Goal: Navigation & Orientation: Find specific page/section

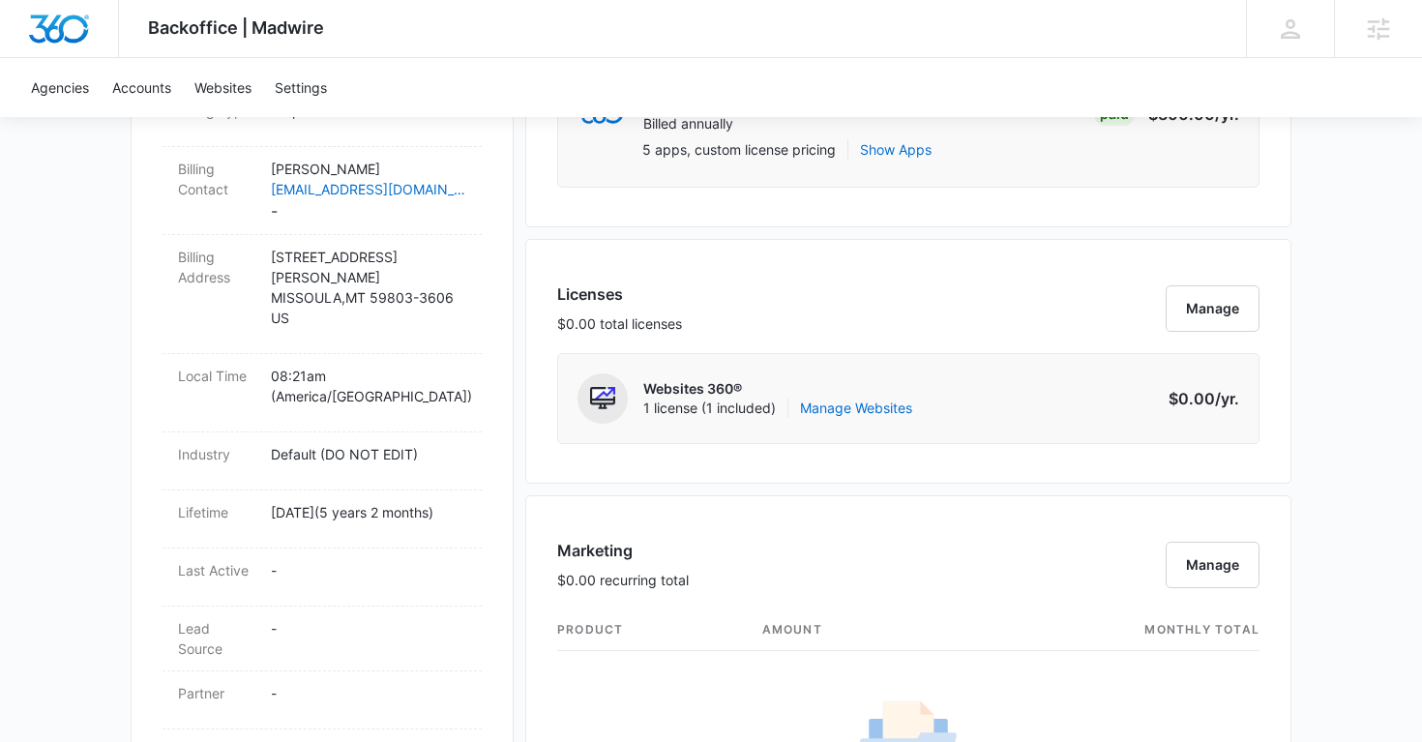
scroll to position [670, 0]
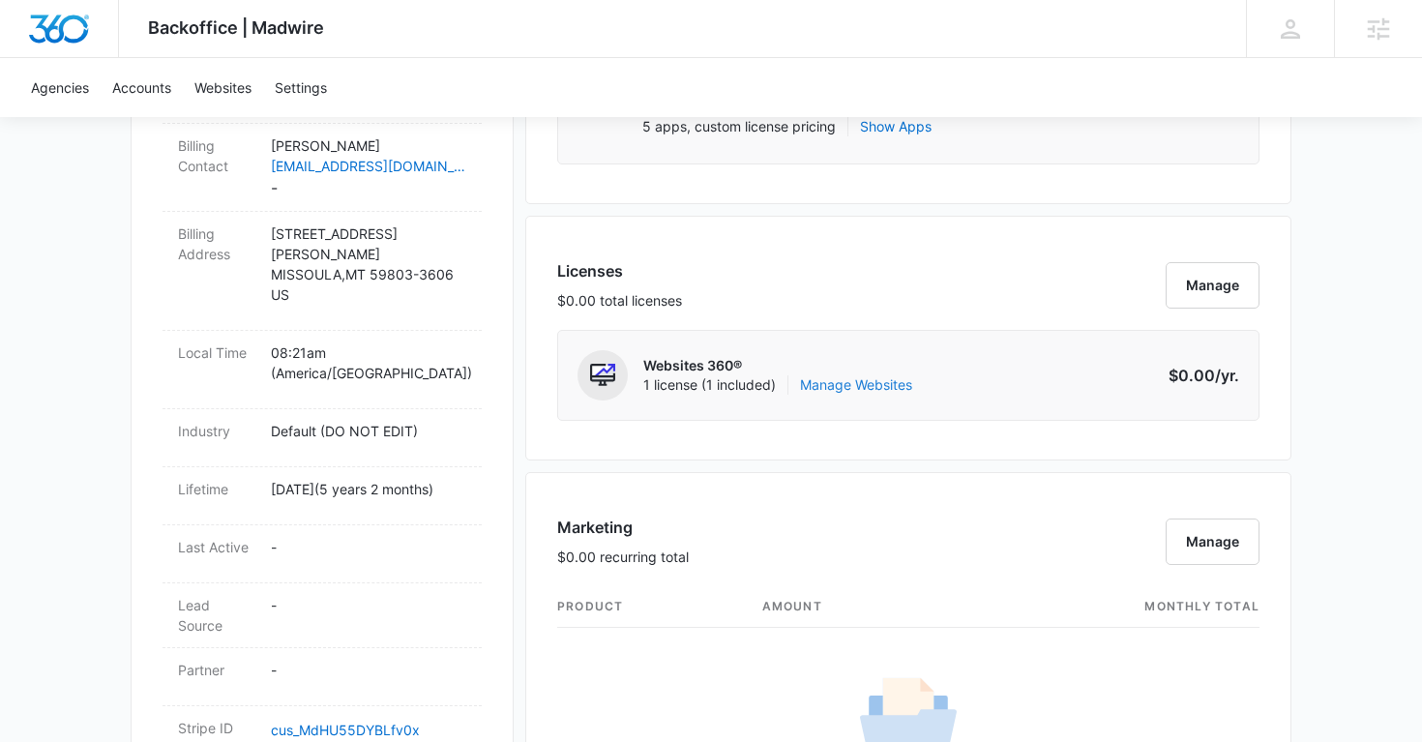
click at [859, 390] on link "Manage Websites" at bounding box center [856, 384] width 112 height 19
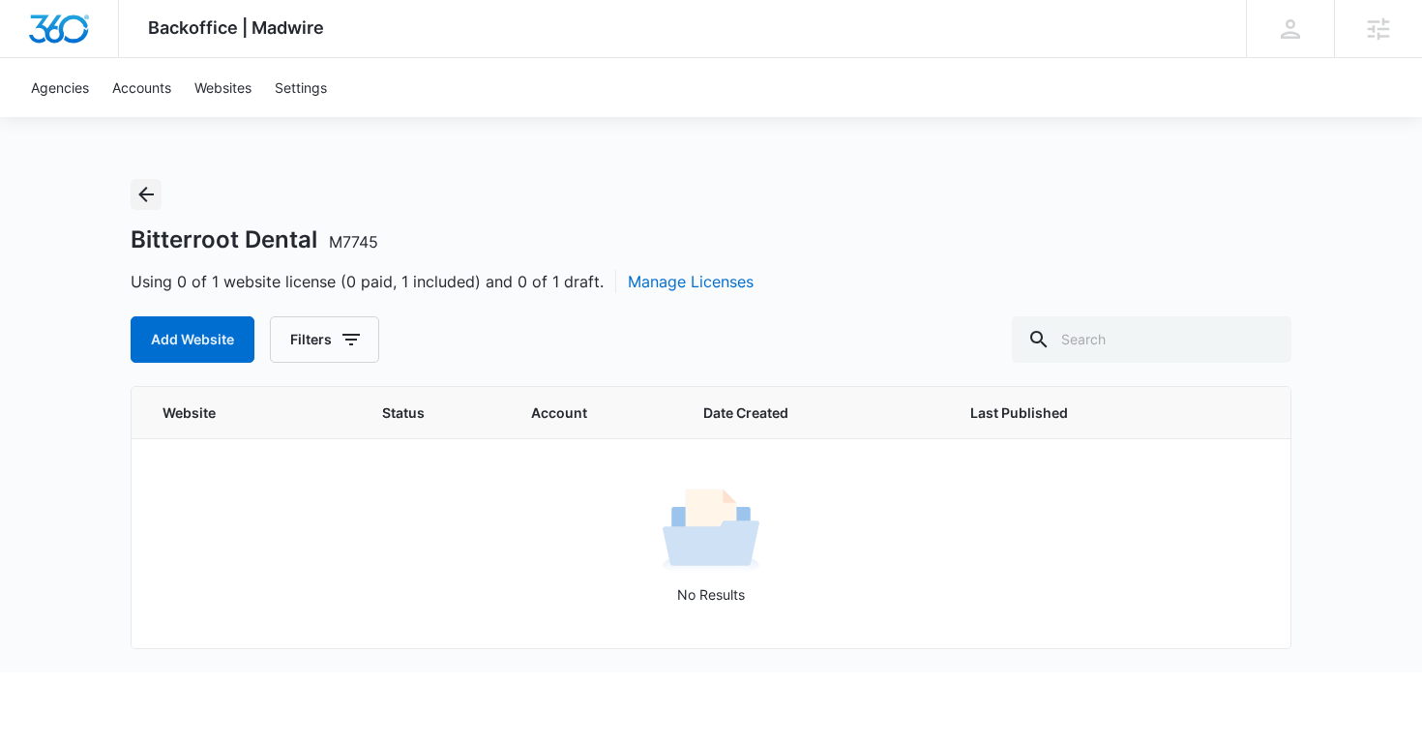
click at [143, 191] on icon "Back" at bounding box center [145, 194] width 23 height 23
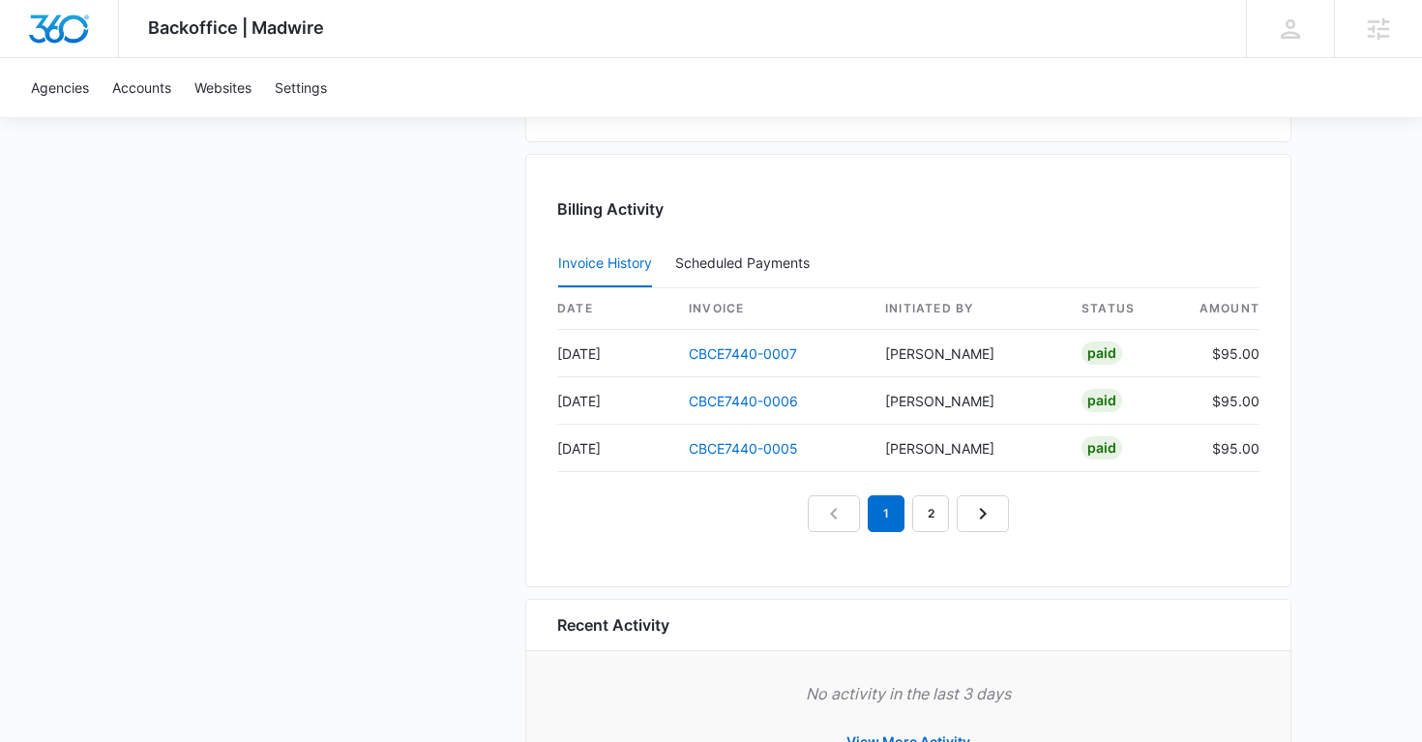
scroll to position [2018, 0]
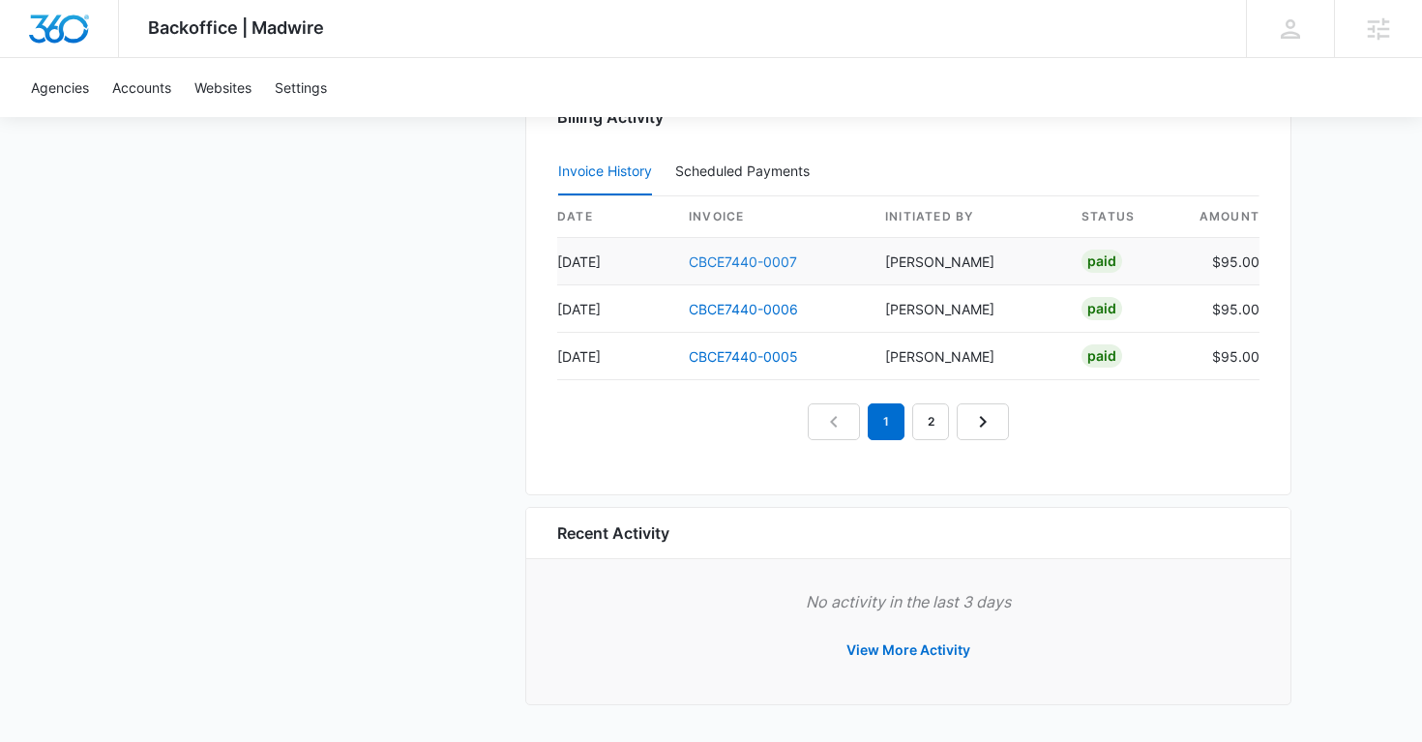
click at [757, 254] on link "CBCE7440-0007" at bounding box center [743, 261] width 108 height 16
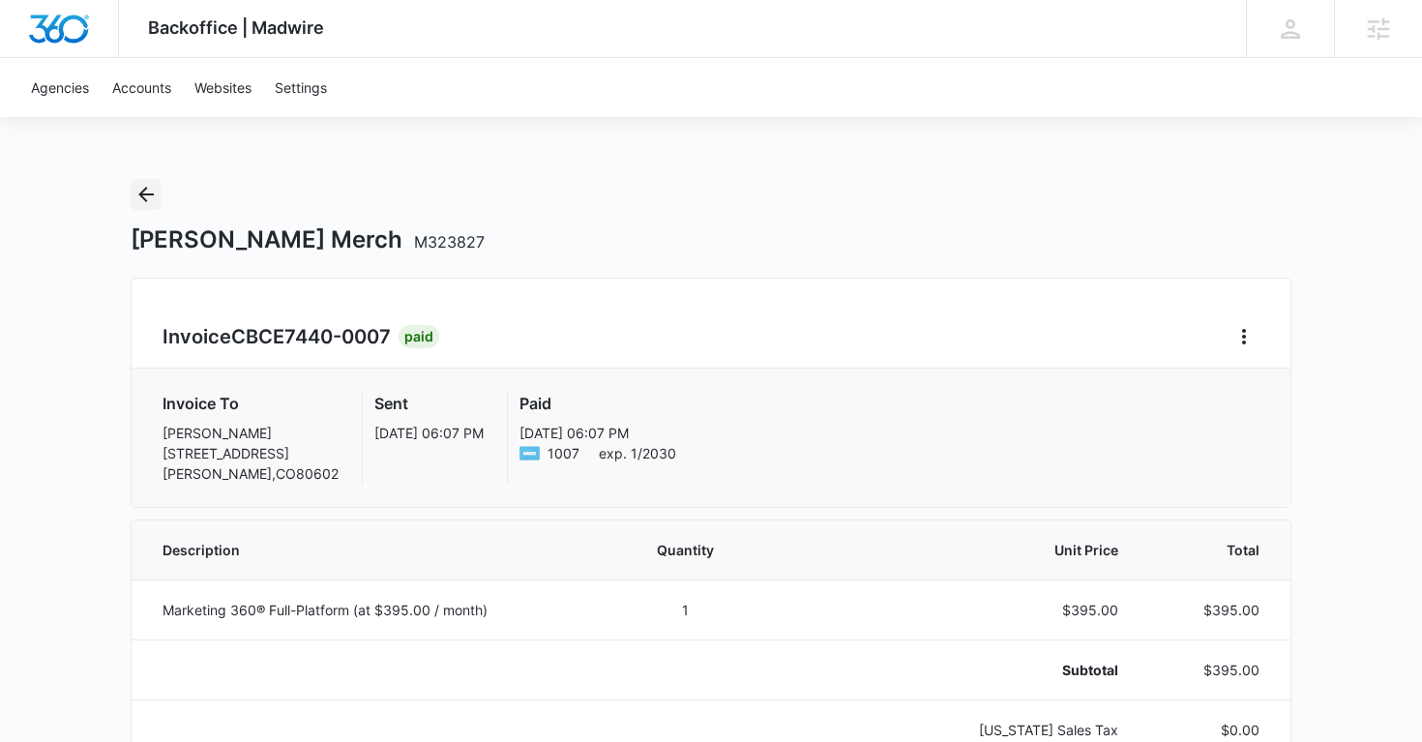
click at [142, 191] on icon "Back" at bounding box center [145, 194] width 15 height 15
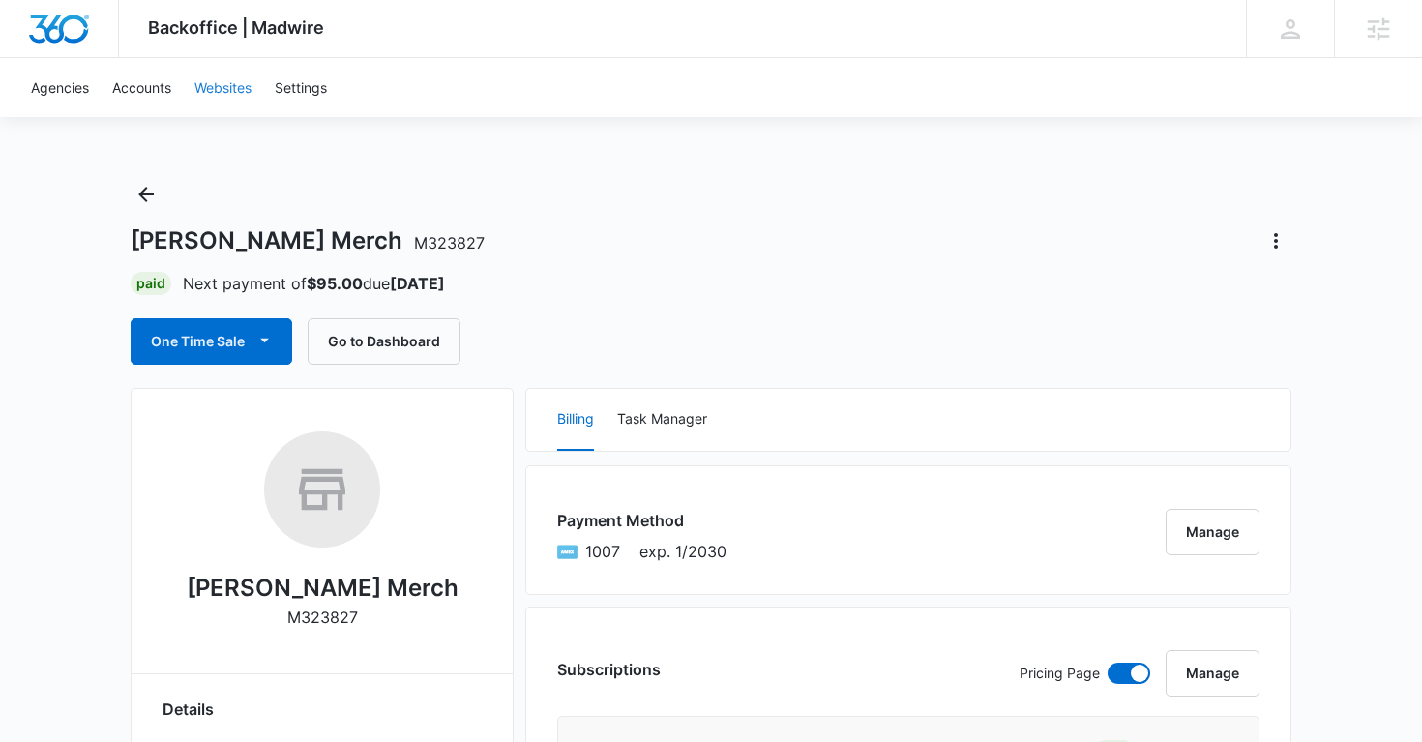
click at [221, 99] on link "Websites" at bounding box center [223, 87] width 80 height 59
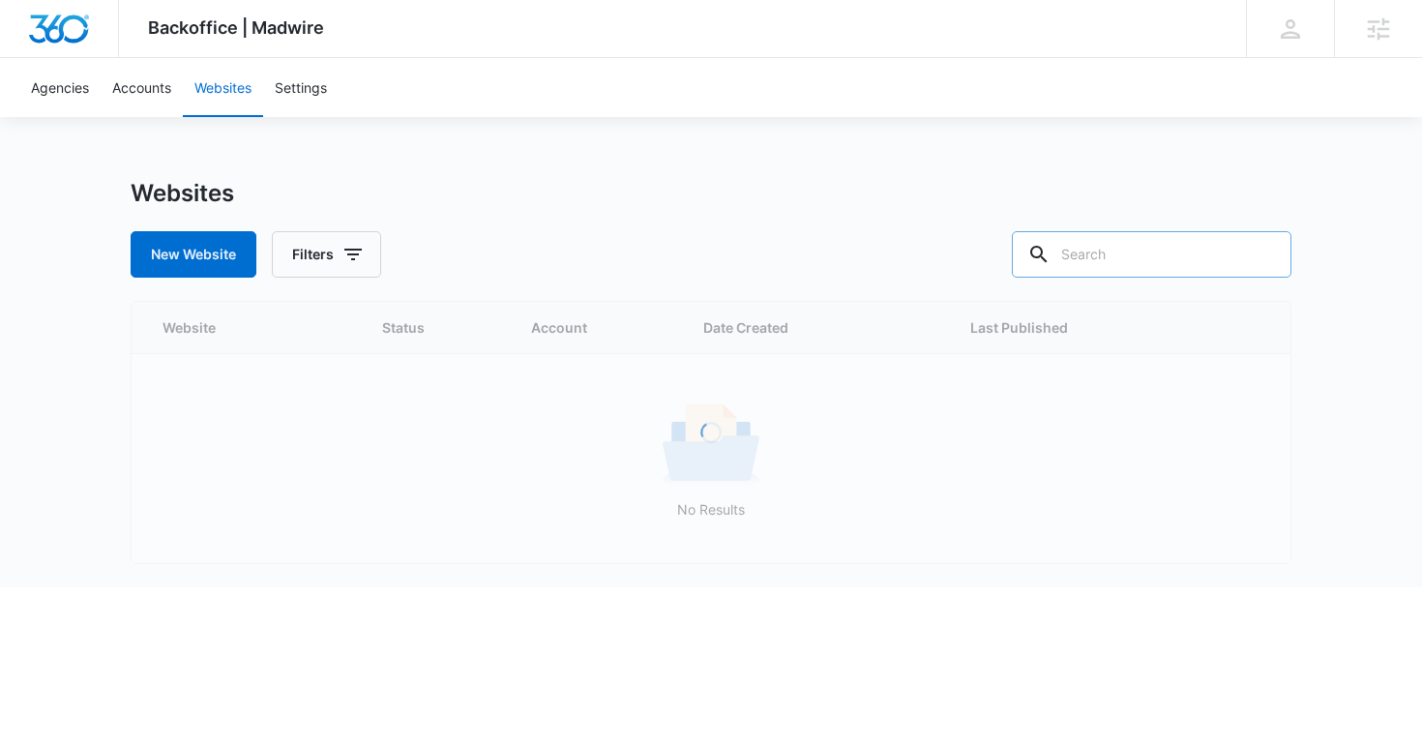
click at [1137, 255] on input "text" at bounding box center [1151, 254] width 279 height 46
paste input "livebedfordvillage.com/"
type input "livebedfordvillage.com"
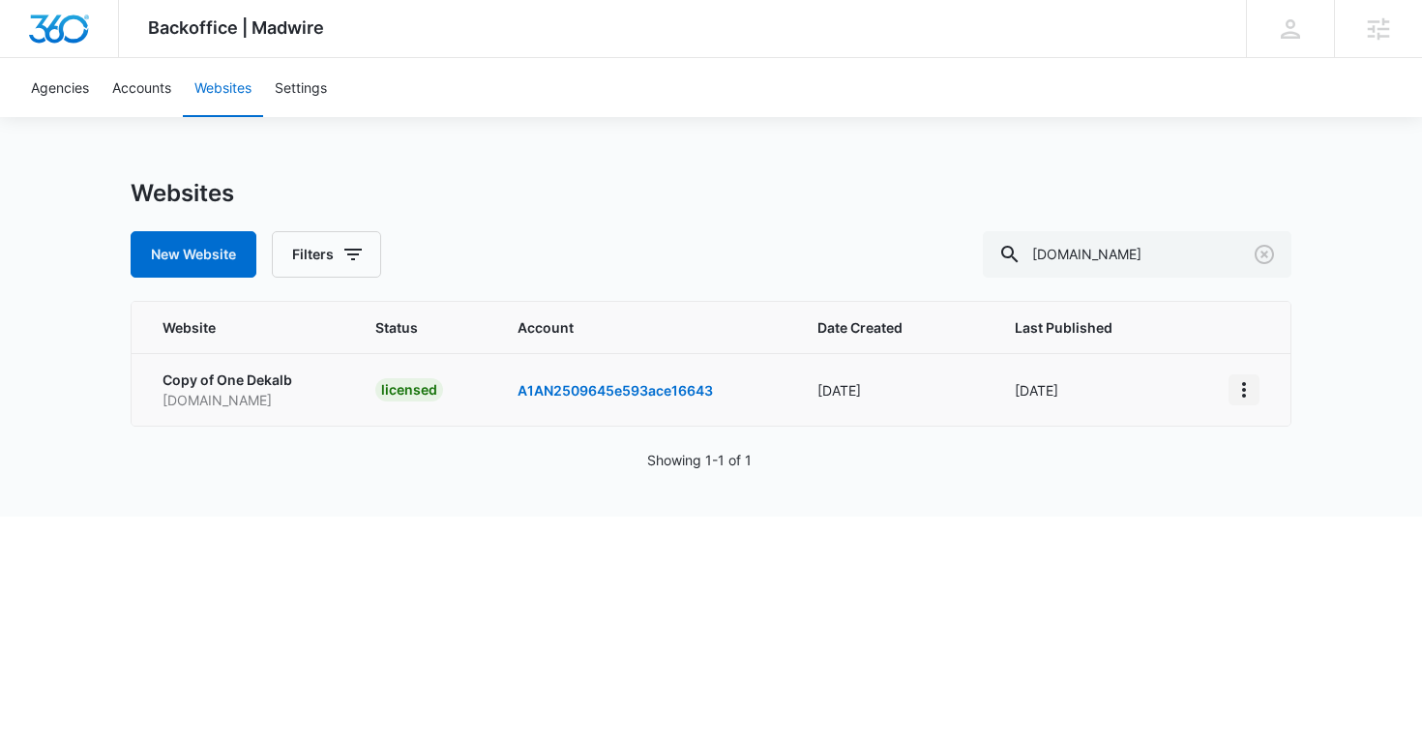
click at [1243, 394] on icon "View More" at bounding box center [1244, 389] width 4 height 15
click at [1272, 494] on link "Visit Website" at bounding box center [1292, 501] width 80 height 16
click at [1244, 396] on icon "View More" at bounding box center [1244, 389] width 4 height 15
click at [1266, 469] on link "Edit Website" at bounding box center [1291, 472] width 78 height 16
click at [543, 391] on link "A1AN2509645e593ace16643" at bounding box center [614, 390] width 195 height 16
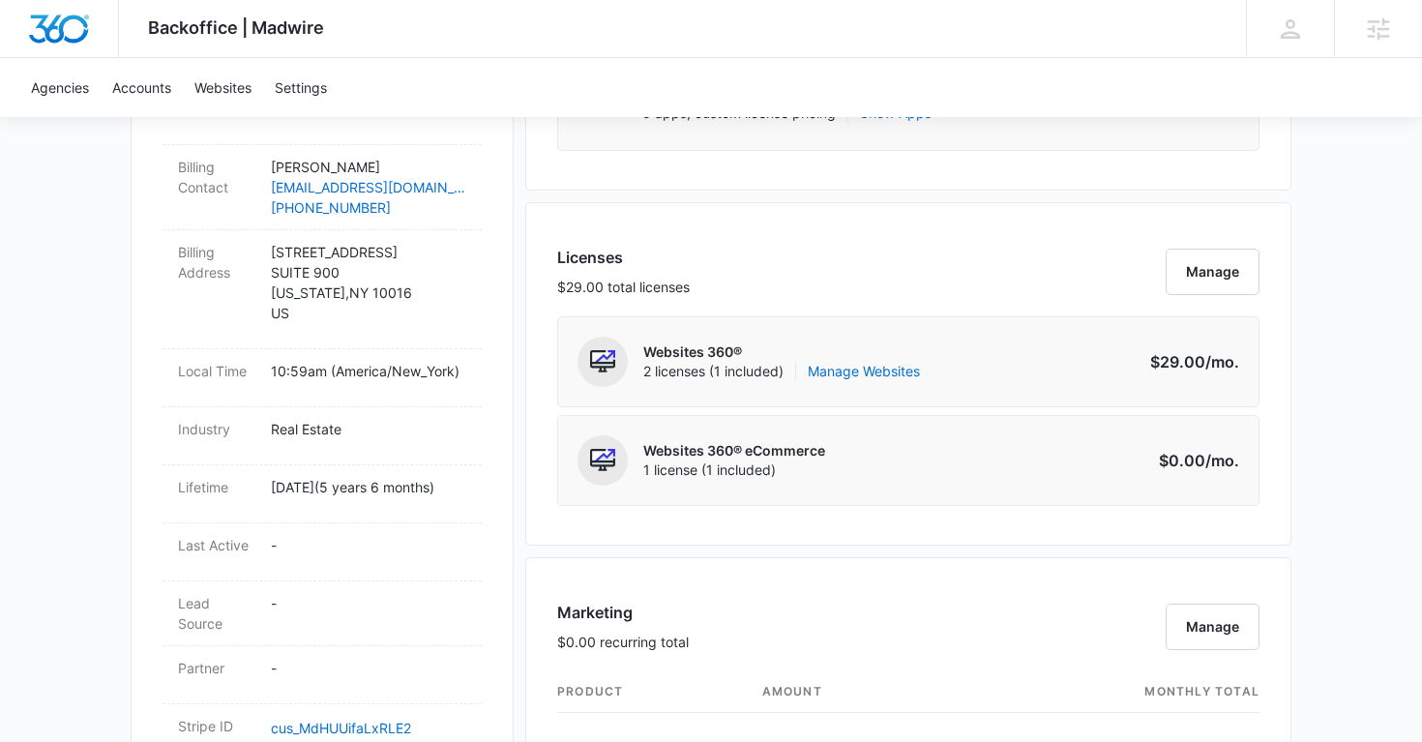
scroll to position [667, 0]
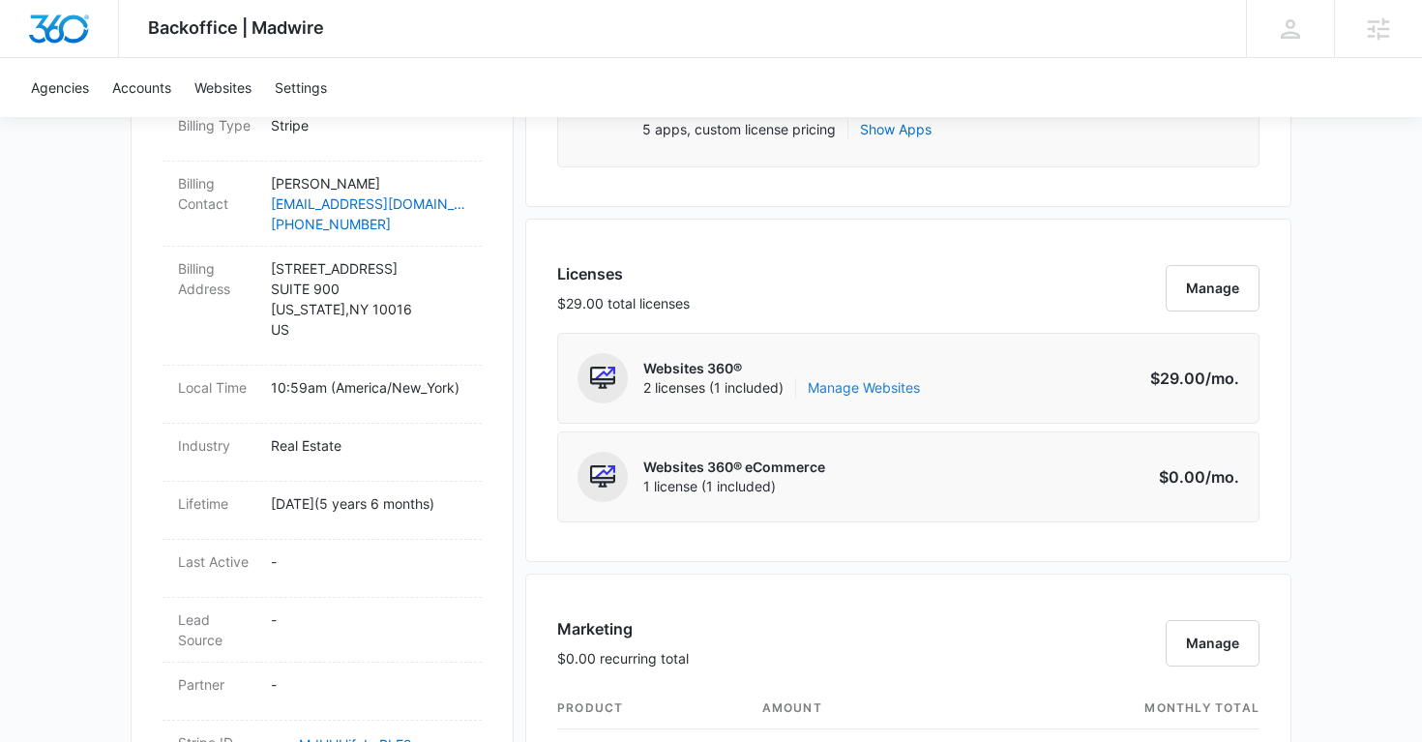
click at [891, 391] on link "Manage Websites" at bounding box center [863, 387] width 112 height 19
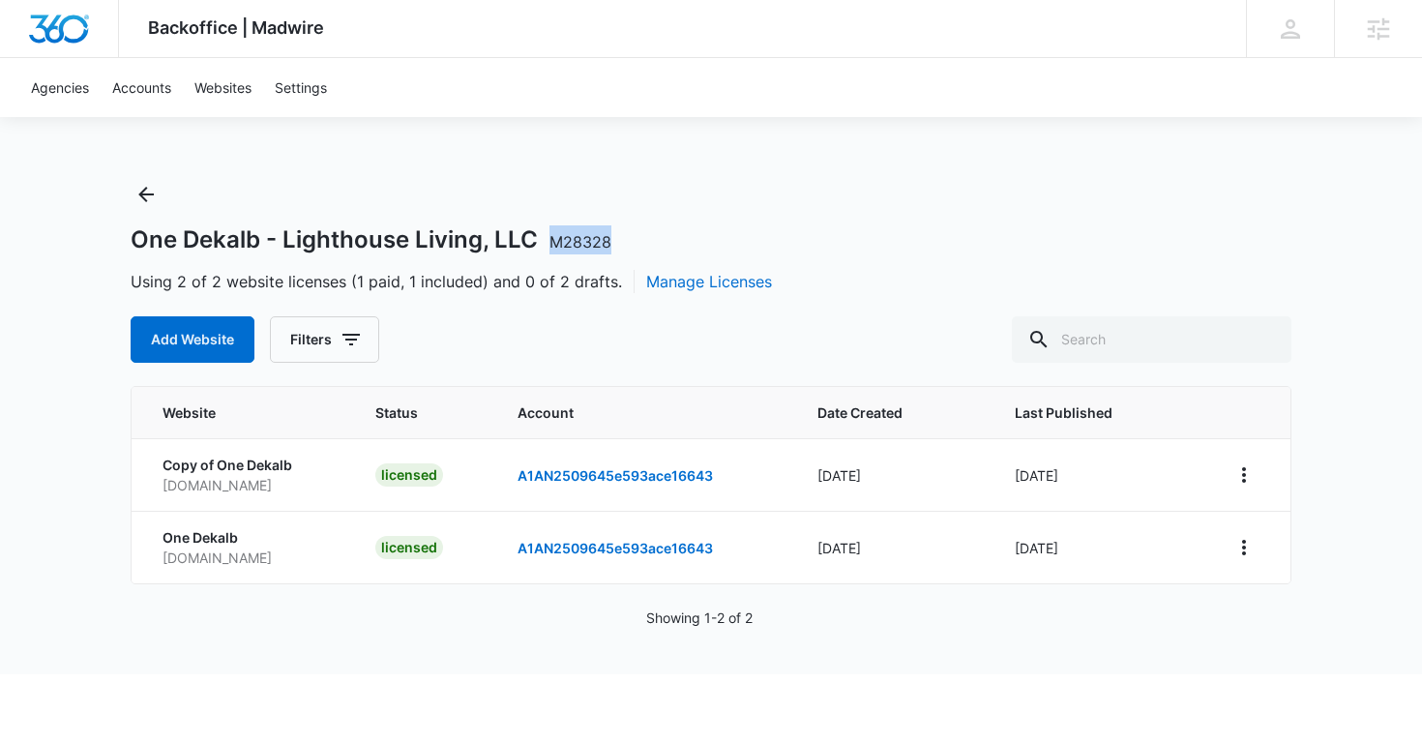
copy span "M28328"
drag, startPoint x: 619, startPoint y: 243, endPoint x: 553, endPoint y: 241, distance: 65.8
click at [551, 242] on div "One Dekalb - Lighthouse Living, LLC M28328" at bounding box center [711, 239] width 1160 height 29
